Goal: Information Seeking & Learning: Learn about a topic

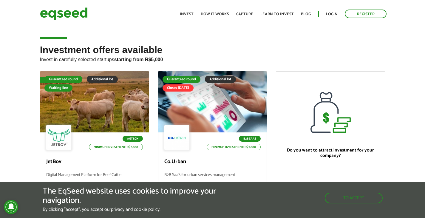
click at [184, 46] on h2 "Investment offers available Invest in carefully selected startups starting from…" at bounding box center [213, 58] width 346 height 27
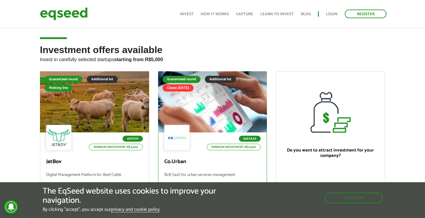
scroll to position [70, 0]
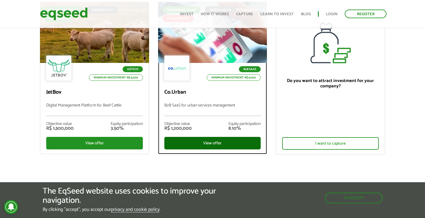
click at [184, 76] on div "View offer" at bounding box center [212, 143] width 97 height 13
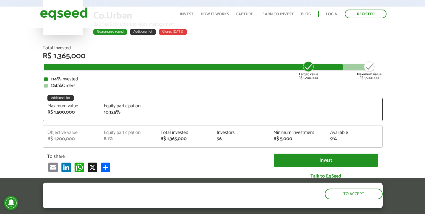
scroll to position [70, 0]
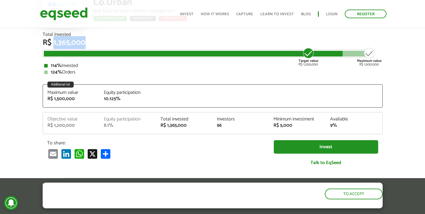
drag, startPoint x: 53, startPoint y: 43, endPoint x: 101, endPoint y: 43, distance: 47.7
click at [101, 43] on div "R$ 1,365,000" at bounding box center [213, 43] width 340 height 8
copy font "1,365,000"
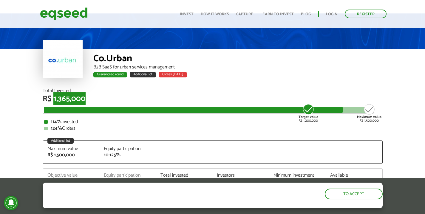
scroll to position [0, 0]
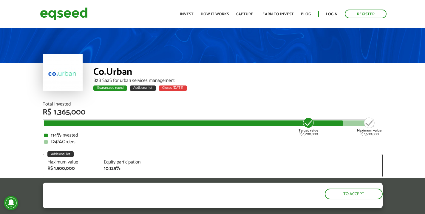
click at [227, 105] on div "Total Invested" at bounding box center [213, 104] width 340 height 5
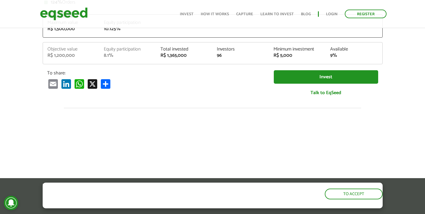
scroll to position [70, 0]
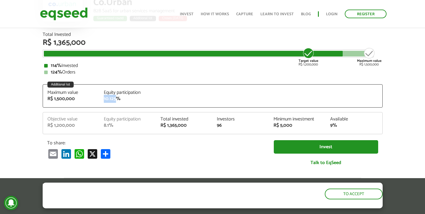
drag, startPoint x: 103, startPoint y: 98, endPoint x: 117, endPoint y: 100, distance: 13.5
click at [117, 100] on div "Equity participation 10.125%" at bounding box center [127, 95] width 57 height 11
copy font "10.125"
drag, startPoint x: 104, startPoint y: 125, endPoint x: 110, endPoint y: 125, distance: 6.0
click at [110, 125] on div "Equity participation 8.1%" at bounding box center [127, 122] width 57 height 11
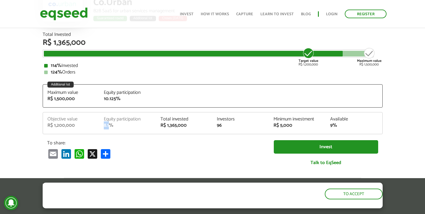
copy font "8.1"
drag, startPoint x: 48, startPoint y: 97, endPoint x: 61, endPoint y: 98, distance: 12.8
click at [61, 98] on font "R$ 1,500,000" at bounding box center [60, 99] width 27 height 8
drag, startPoint x: 160, startPoint y: 124, endPoint x: 177, endPoint y: 124, distance: 17.0
click at [177, 124] on div "Total invested R$ 1,365,000" at bounding box center [184, 122] width 57 height 11
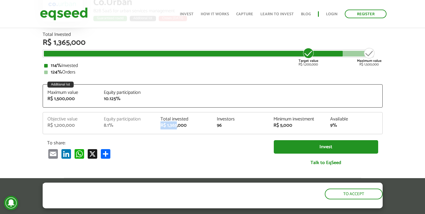
copy font "R$ 1,365"
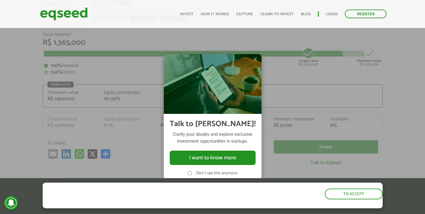
click at [254, 59] on font "×" at bounding box center [256, 59] width 4 height 12
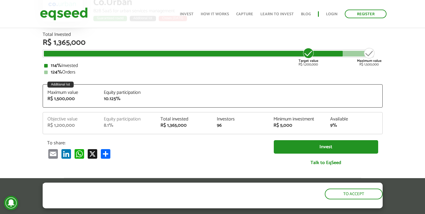
scroll to position [0, 0]
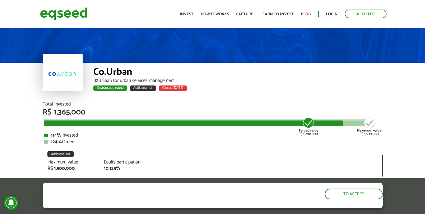
click at [368, 122] on div "Maximum value R$ 1,500,000" at bounding box center [369, 126] width 24 height 19
click at [159, 88] on div "Closes [DATE]" at bounding box center [173, 87] width 28 height 5
drag, startPoint x: 160, startPoint y: 87, endPoint x: 193, endPoint y: 89, distance: 32.6
click at [193, 89] on div "Guaranteed round Additional lot Closes in 3 days" at bounding box center [237, 89] width 289 height 8
copy font "Closes [DATE]"
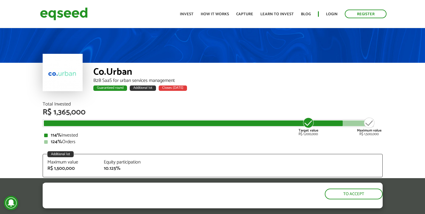
click at [205, 102] on div "Total Invested" at bounding box center [213, 104] width 340 height 5
